Goal: Complete application form

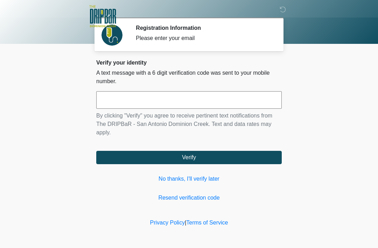
click at [173, 98] on input "text" at bounding box center [189, 100] width 186 height 18
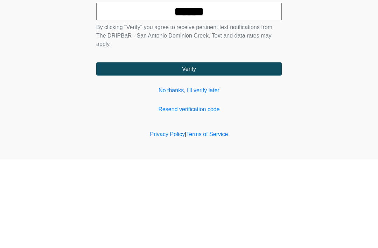
type input "******"
click at [232, 151] on button "Verify" at bounding box center [189, 157] width 186 height 13
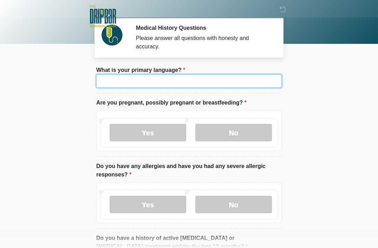
click at [191, 81] on input "What is your primary language?" at bounding box center [189, 80] width 186 height 13
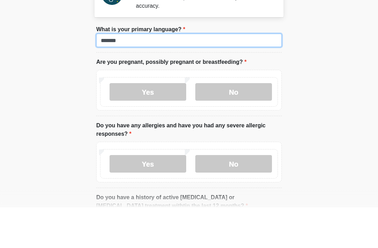
type input "*******"
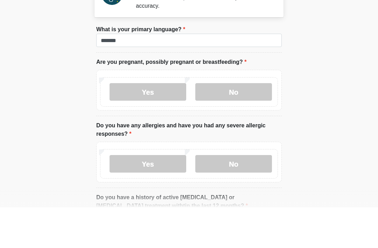
click at [231, 124] on label "No" at bounding box center [233, 133] width 77 height 18
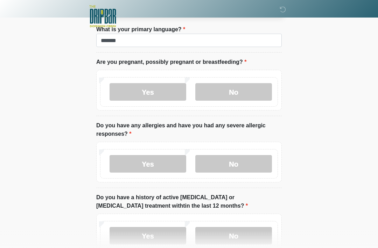
click at [238, 164] on label "No" at bounding box center [233, 164] width 77 height 18
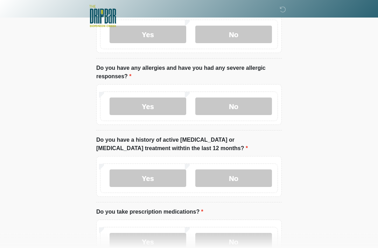
scroll to position [100, 0]
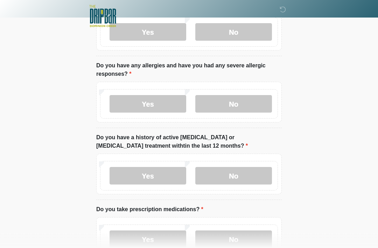
click at [236, 173] on label "No" at bounding box center [233, 176] width 77 height 18
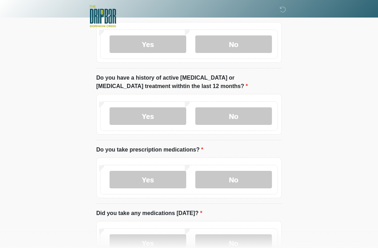
scroll to position [165, 0]
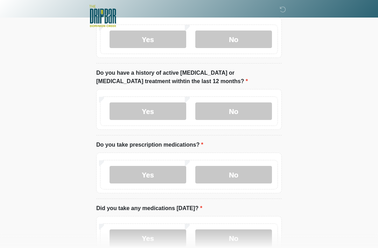
click at [231, 174] on label "No" at bounding box center [233, 175] width 77 height 18
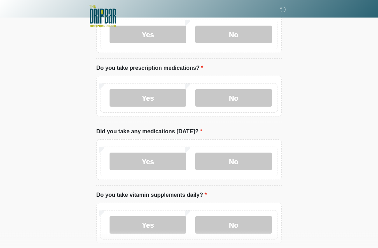
scroll to position [246, 0]
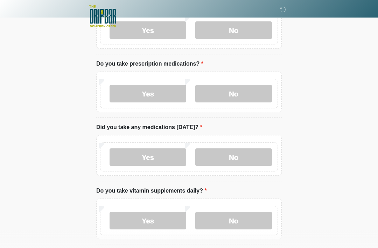
click at [236, 155] on label "No" at bounding box center [233, 157] width 77 height 18
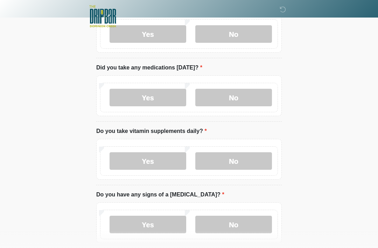
scroll to position [306, 0]
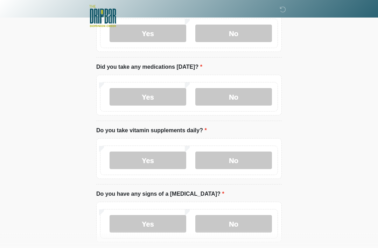
click at [166, 162] on label "Yes" at bounding box center [148, 161] width 77 height 18
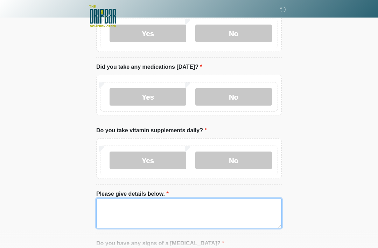
click at [149, 203] on textarea "Please give details below." at bounding box center [189, 213] width 186 height 30
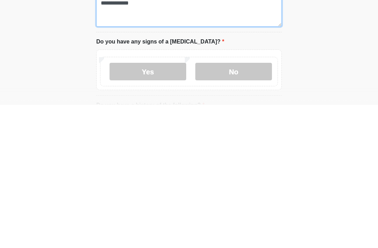
type textarea "**********"
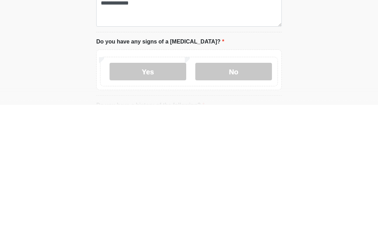
click at [236, 206] on label "No" at bounding box center [233, 215] width 77 height 18
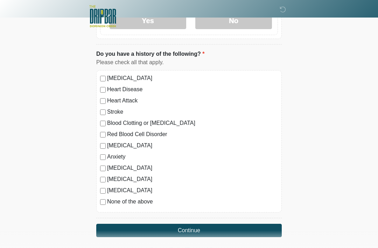
scroll to position [561, 0]
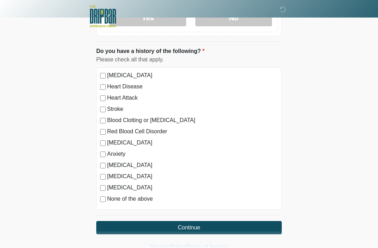
click at [132, 200] on label "None of the above" at bounding box center [192, 198] width 171 height 8
click at [226, 225] on button "Continue" at bounding box center [189, 227] width 186 height 13
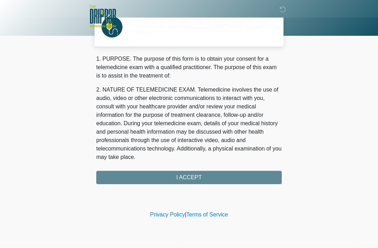
scroll to position [0, 0]
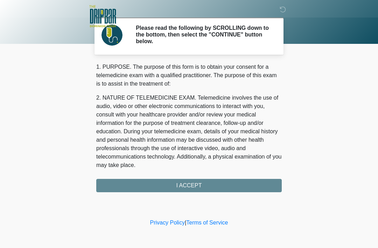
click at [255, 182] on div "1. PURPOSE. The purpose of this form is to obtain your consent for a telemedici…" at bounding box center [189, 127] width 186 height 129
click at [257, 184] on div "1. PURPOSE. The purpose of this form is to obtain your consent for a telemedici…" at bounding box center [189, 127] width 186 height 129
click at [194, 186] on div "1. PURPOSE. The purpose of this form is to obtain your consent for a telemedici…" at bounding box center [189, 127] width 186 height 129
click at [186, 184] on div "1. PURPOSE. The purpose of this form is to obtain your consent for a telemedici…" at bounding box center [189, 127] width 186 height 129
click at [192, 187] on div "1. PURPOSE. The purpose of this form is to obtain your consent for a telemedici…" at bounding box center [189, 127] width 186 height 129
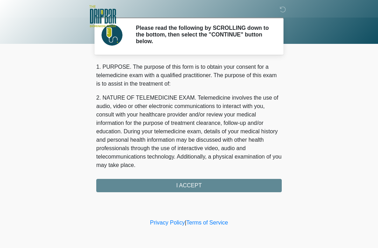
click at [190, 183] on div "1. PURPOSE. The purpose of this form is to obtain your consent for a telemedici…" at bounding box center [189, 127] width 186 height 129
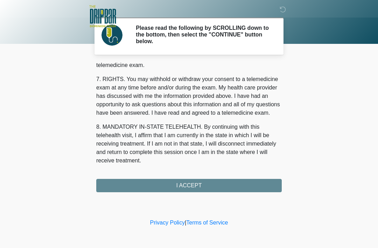
scroll to position [307, 0]
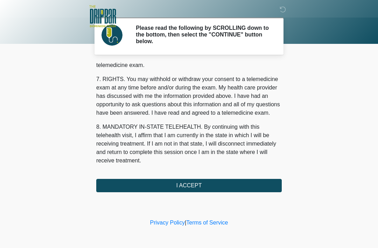
click at [242, 183] on button "I ACCEPT" at bounding box center [189, 185] width 186 height 13
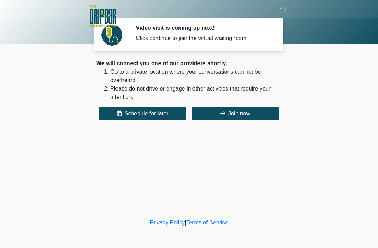
click at [248, 112] on button "Join now" at bounding box center [235, 113] width 87 height 13
